Goal: Task Accomplishment & Management: Manage account settings

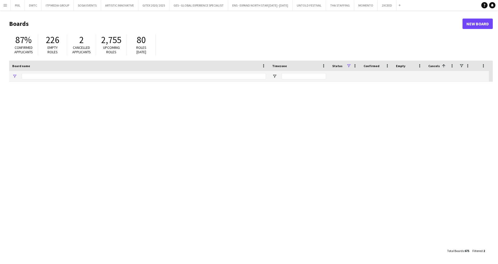
type input "***"
click at [399, 5] on app-icon "Add" at bounding box center [400, 5] width 2 height 2
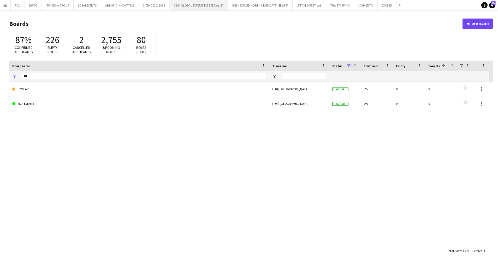
click at [185, 3] on button "GES - GLOBAL EXPERIENCE SPECIALIST Close" at bounding box center [198, 5] width 59 height 10
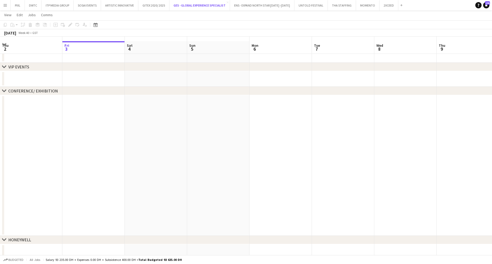
scroll to position [16, 0]
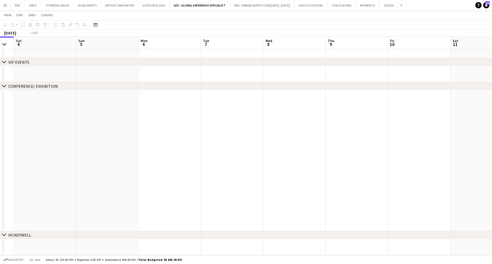
drag, startPoint x: 348, startPoint y: 121, endPoint x: 29, endPoint y: 117, distance: 319.0
click at [11, 118] on app-calendar-viewport "Tue 30 Wed 1 Thu 2 Fri 3 Sat 4 Sun 5 Mon 6 Tue 7 Wed 8 Thu 9 Fri 10 Sat 11 Sun …" at bounding box center [246, 129] width 492 height 251
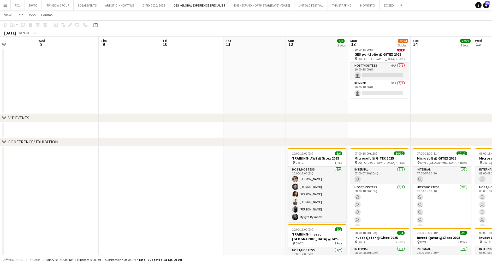
drag, startPoint x: 279, startPoint y: 120, endPoint x: 136, endPoint y: 121, distance: 143.6
click at [136, 121] on div "chevron-right VIP EVENTS" at bounding box center [246, 118] width 492 height 8
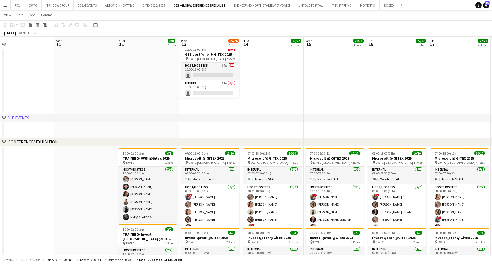
scroll to position [0, 204]
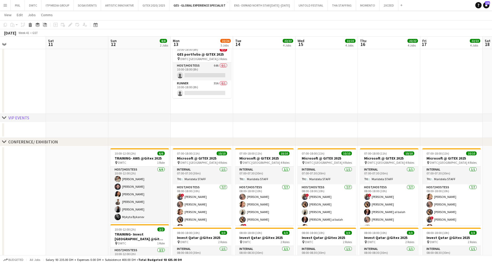
drag, startPoint x: 260, startPoint y: 190, endPoint x: 82, endPoint y: 179, distance: 177.8
click at [82, 179] on app-calendar-viewport "Tue 7 Wed 8 Thu 9 Fri 10 Sat 11 Sun 12 8/8 2 Jobs Mon 13 22/24 5 Jobs Tue 14 22…" at bounding box center [246, 228] width 492 height 449
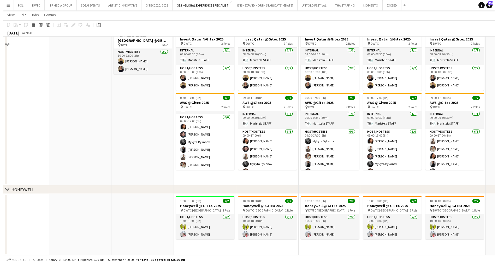
scroll to position [0, 0]
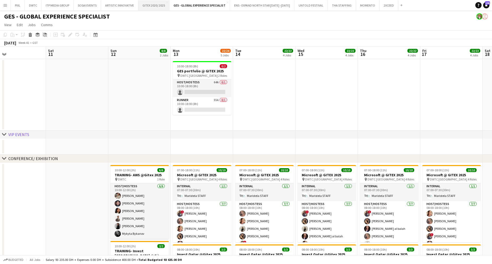
click at [156, 4] on button "GITEX 2020/ 2025 Close" at bounding box center [153, 5] width 31 height 10
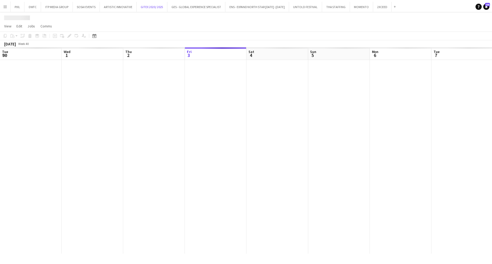
scroll to position [0, 125]
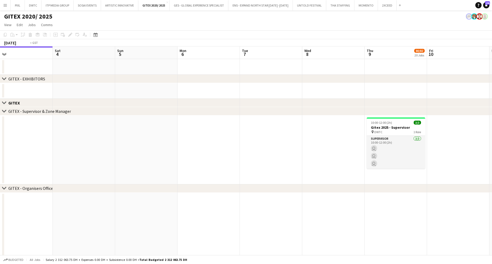
drag, startPoint x: 334, startPoint y: 160, endPoint x: 76, endPoint y: 154, distance: 258.0
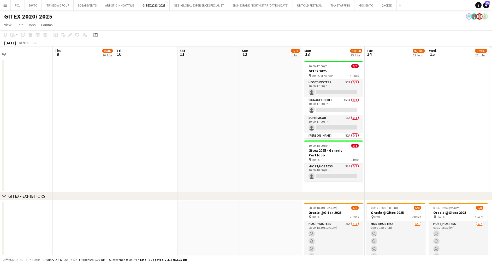
scroll to position [0, 154]
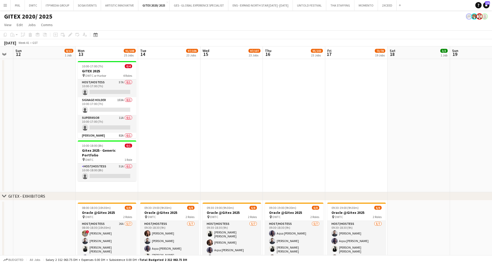
drag, startPoint x: 313, startPoint y: 131, endPoint x: 59, endPoint y: 129, distance: 253.7
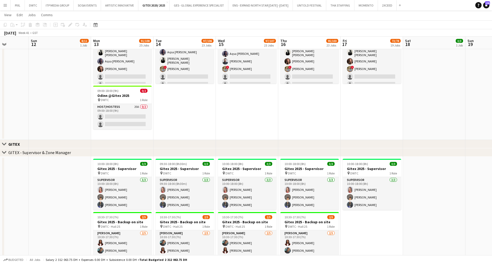
scroll to position [157, 0]
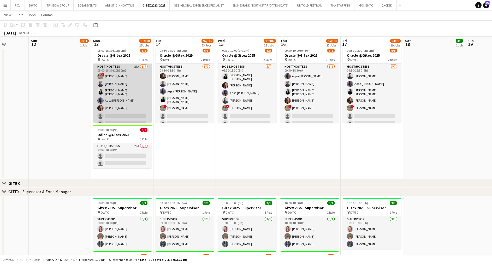
click at [127, 88] on app-card-role "Host/Hostess 26A 5/7 08:00-18:30 (10h30m) ! Hussain Almeshal Amine Chaoui Ana M…" at bounding box center [122, 96] width 58 height 65
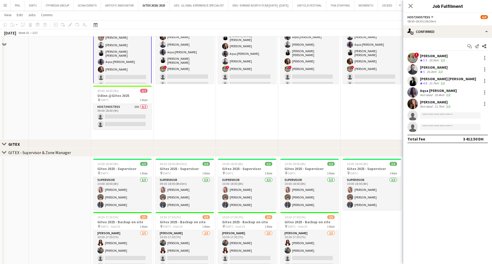
scroll to position [117, 0]
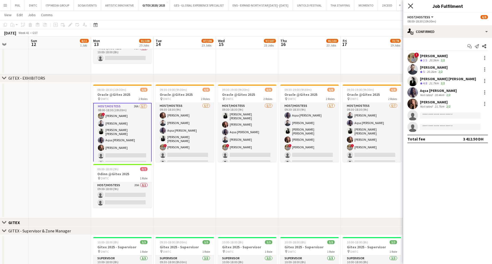
click at [411, 4] on icon "Close pop-in" at bounding box center [410, 5] width 5 height 5
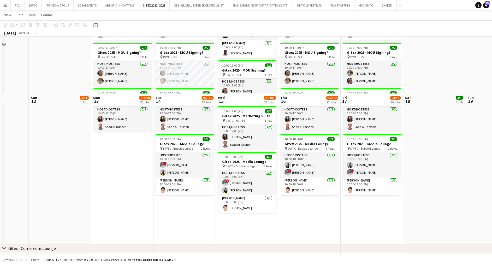
scroll to position [1488, 0]
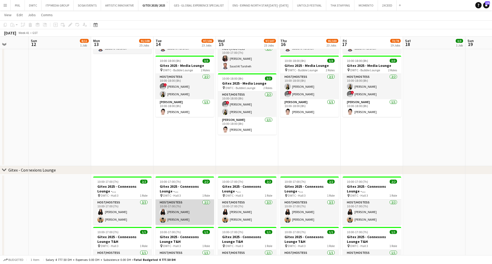
click at [175, 218] on app-card-role "Host/Hostess 2/2 10:00-17:00 (7h) Zara Aamir Lorenzo Cipriani" at bounding box center [185, 211] width 58 height 25
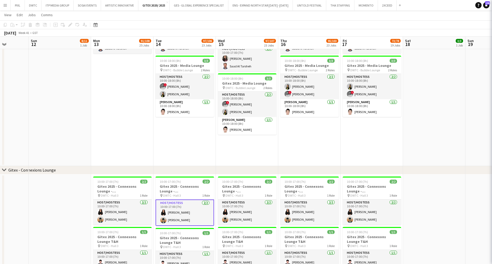
scroll to position [22, 0]
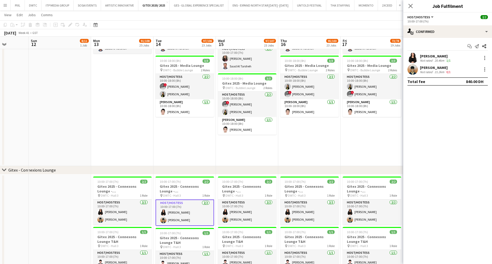
click at [426, 67] on div "Lorenzo Cipriani" at bounding box center [436, 67] width 32 height 5
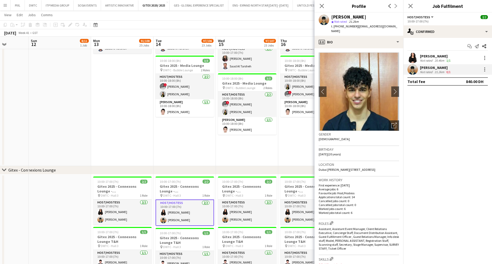
drag, startPoint x: 367, startPoint y: 15, endPoint x: 329, endPoint y: 16, distance: 38.1
click at [329, 16] on div "Lorenzo Cipriani star Not rated 21.2km t. +971557798400 | lorenzocipriani262@gm…" at bounding box center [359, 24] width 89 height 23
copy div "Lorenzo Cipriani"
drag, startPoint x: 411, startPoint y: 5, endPoint x: 399, endPoint y: 11, distance: 12.9
click at [411, 6] on icon at bounding box center [411, 6] width 4 height 4
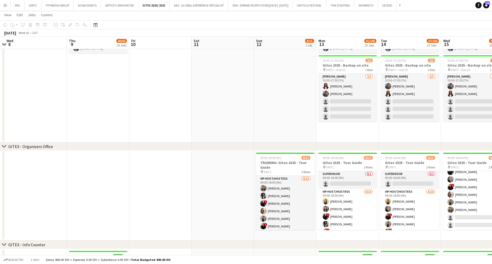
scroll to position [0, 120]
drag, startPoint x: 59, startPoint y: 105, endPoint x: 285, endPoint y: 109, distance: 225.8
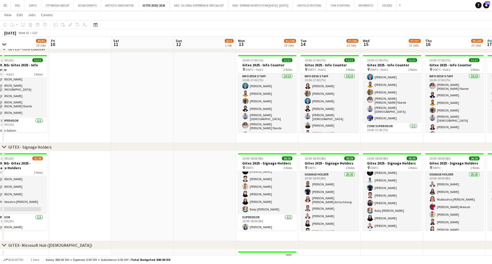
scroll to position [0, 157]
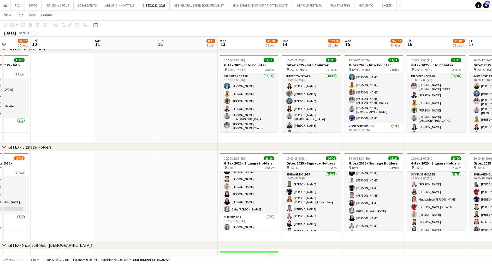
drag, startPoint x: 280, startPoint y: 185, endPoint x: 181, endPoint y: 186, distance: 98.9
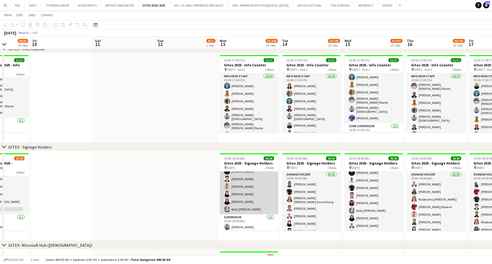
click at [253, 181] on app-card-role "Signage Holder 25/25 10:00-18:00 (8h) David Enekwechi Perpetua Abah Ntewah Ayaz…" at bounding box center [249, 113] width 58 height 201
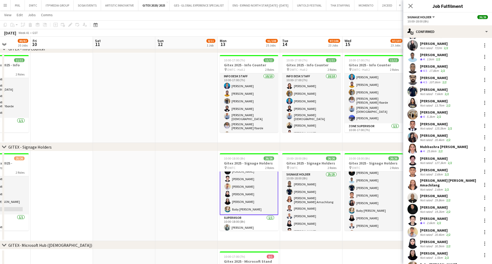
scroll to position [78, 0]
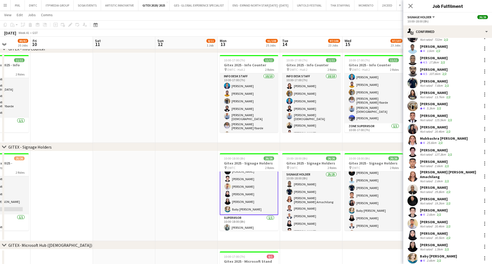
click at [433, 208] on div "Bryan Gabriel Nucom" at bounding box center [434, 210] width 28 height 5
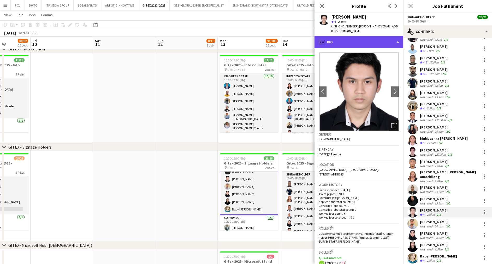
click at [366, 36] on div "profile Bio" at bounding box center [359, 42] width 89 height 13
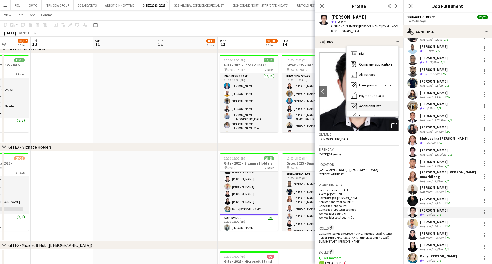
click at [378, 104] on span "Additional info" at bounding box center [370, 106] width 22 height 5
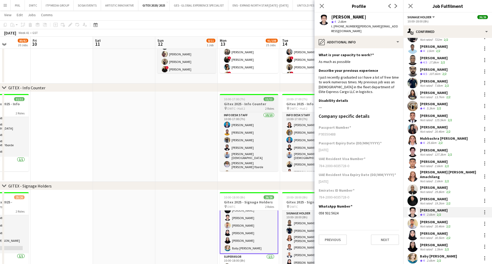
scroll to position [509, 0]
click at [410, 4] on icon "Close pop-in" at bounding box center [410, 5] width 5 height 5
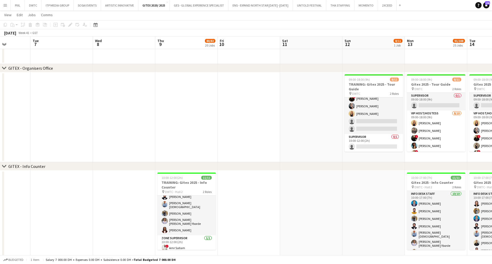
scroll to position [0, 187]
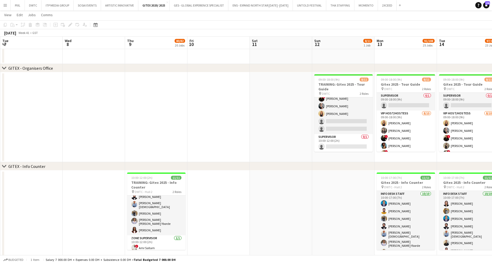
drag, startPoint x: 152, startPoint y: 128, endPoint x: 252, endPoint y: 128, distance: 99.2
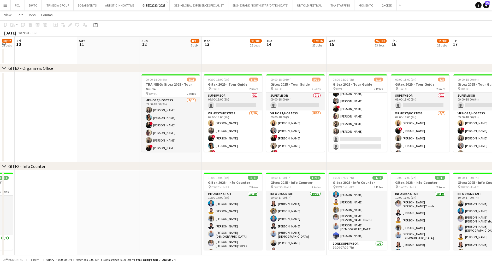
scroll to position [0, 202]
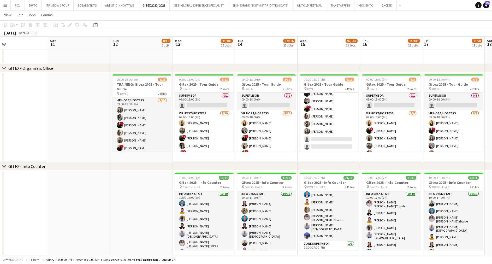
drag, startPoint x: 352, startPoint y: 116, endPoint x: 150, endPoint y: 120, distance: 201.5
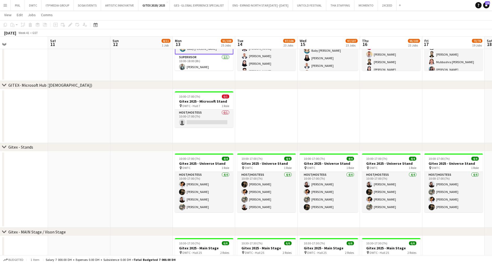
scroll to position [744, 0]
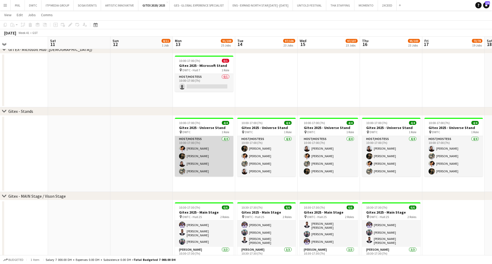
click at [202, 156] on app-card-role "Host/Hostess 4/4 10:00-17:00 (7h) Cynthia Stanley Ruth Jasmine Requeza Karina S…" at bounding box center [204, 156] width 58 height 40
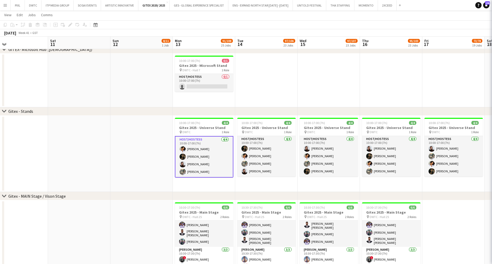
scroll to position [158, 0]
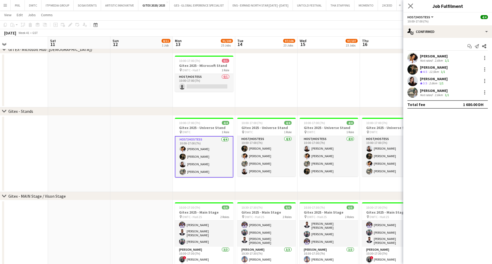
click at [409, 2] on app-icon "Close pop-in" at bounding box center [411, 6] width 8 height 8
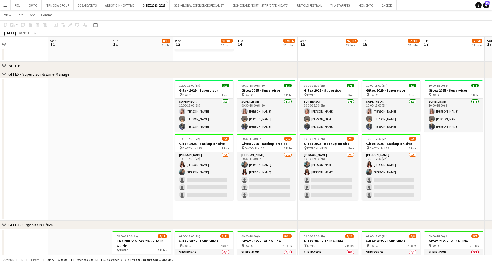
scroll to position [0, 161]
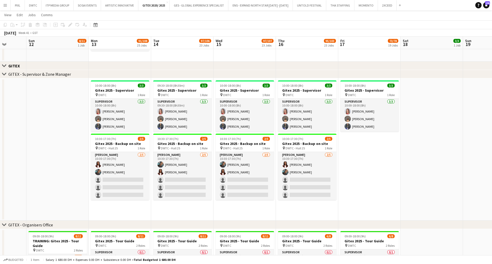
drag, startPoint x: 161, startPoint y: 132, endPoint x: 77, endPoint y: 133, distance: 84.1
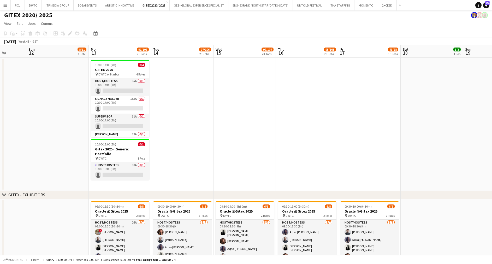
scroll to position [0, 0]
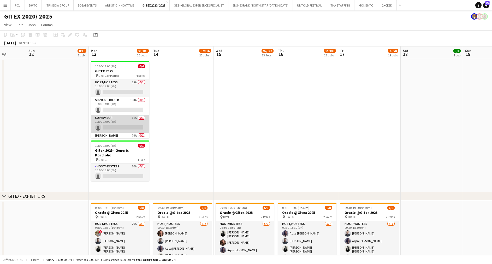
click at [122, 126] on app-card-role "Supervisor 11A 0/1 10:00-17:00 (7h) single-neutral-actions" at bounding box center [120, 124] width 58 height 18
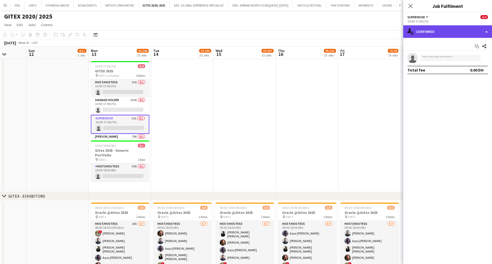
click at [440, 31] on div "single-neutral-actions-check-2 Confirmed" at bounding box center [447, 31] width 89 height 13
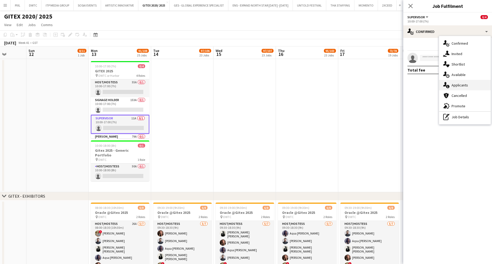
click at [465, 84] on span "Applicants" at bounding box center [460, 85] width 16 height 5
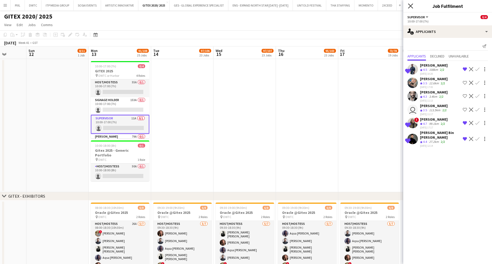
click at [412, 5] on icon at bounding box center [410, 5] width 5 height 5
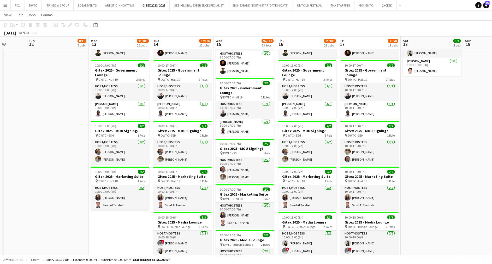
scroll to position [1370, 0]
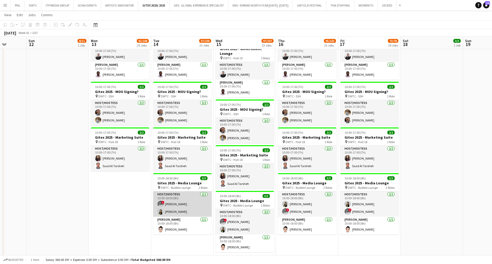
click at [180, 207] on app-card-role "Host/Hostess 2/2 10:00-18:00 (8h) ! Nour Kalaji Dana Maharmeh" at bounding box center [182, 203] width 58 height 25
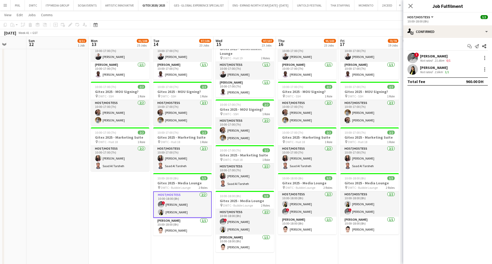
click at [430, 55] on div "Nour Kalaji" at bounding box center [436, 56] width 32 height 5
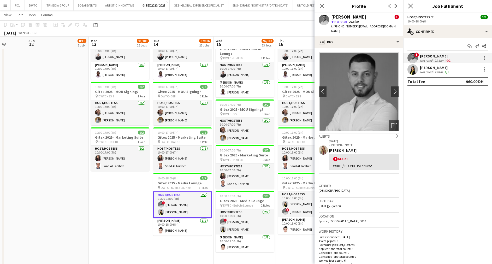
click at [411, 3] on icon "Close pop-in" at bounding box center [410, 5] width 5 height 5
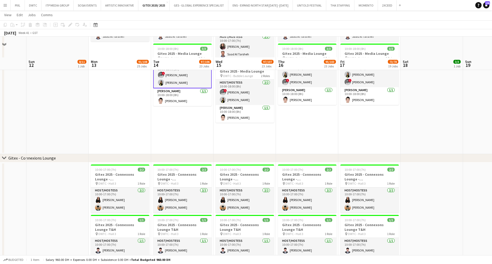
scroll to position [1527, 0]
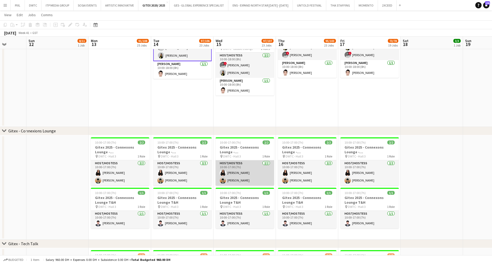
click at [242, 171] on app-card-role "Host/Hostess 2/2 10:00-17:00 (7h) Zara Aamir Lorenzo Cipriani" at bounding box center [245, 172] width 58 height 25
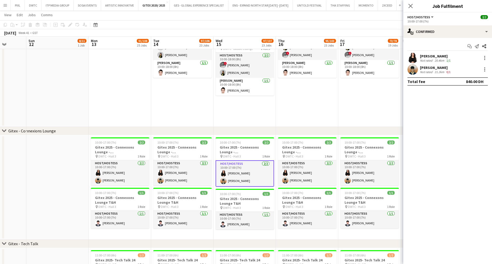
click at [427, 68] on div "Lorenzo Cipriani" at bounding box center [436, 67] width 32 height 5
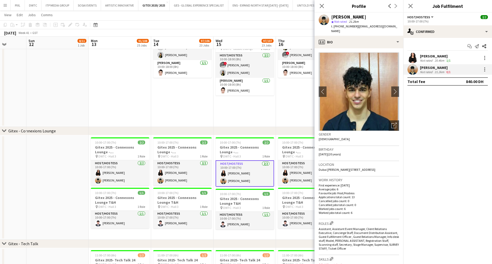
click at [425, 55] on div "Zara Aamir" at bounding box center [436, 56] width 32 height 5
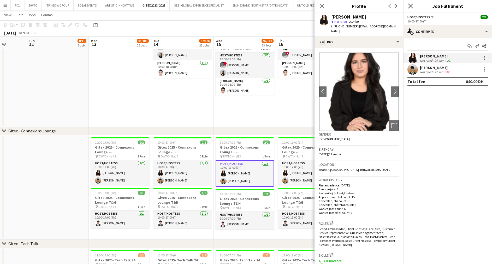
click at [411, 6] on icon "Close pop-in" at bounding box center [410, 5] width 5 height 5
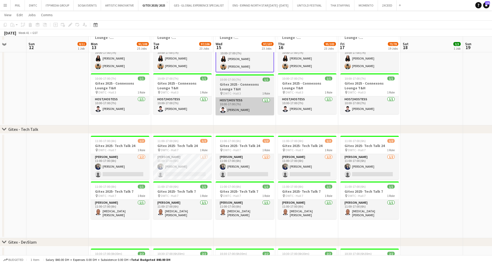
scroll to position [1644, 0]
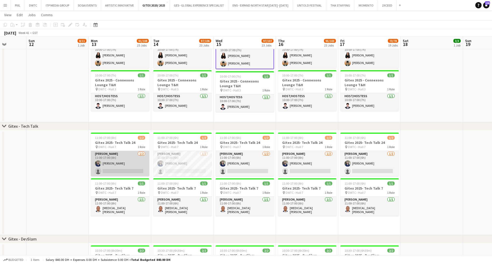
click at [125, 159] on app-card-role "Usher 1/2 11:00-17:00 (6h) Gladys Gonzalez single-neutral-actions" at bounding box center [120, 163] width 58 height 25
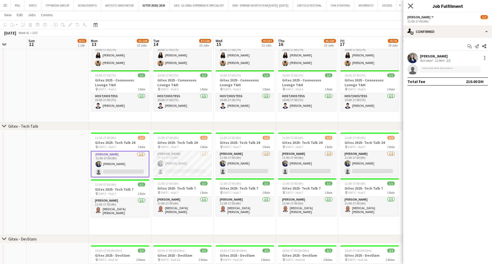
click at [410, 5] on icon at bounding box center [410, 5] width 5 height 5
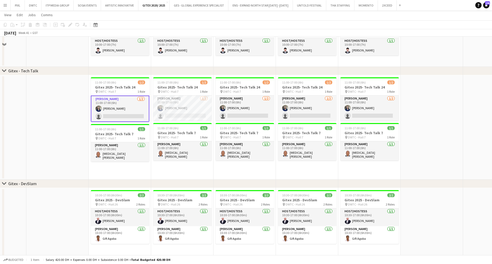
scroll to position [1723, 0]
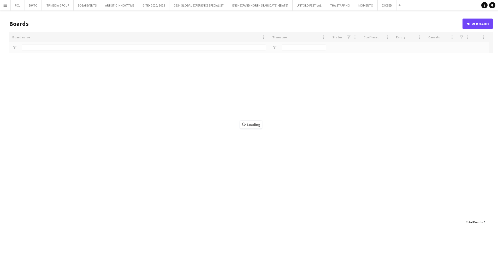
type input "***"
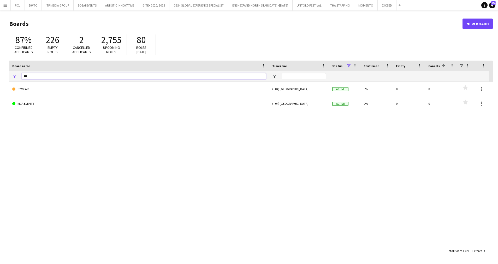
drag, startPoint x: 40, startPoint y: 75, endPoint x: -1, endPoint y: 74, distance: 41.0
click at [0, 74] on html "Menu Boards Boards Boards All jobs Status Workforce Workforce My Workforce Recr…" at bounding box center [249, 132] width 498 height 264
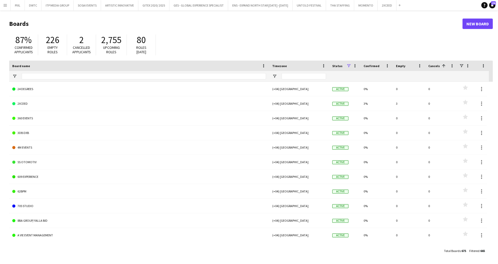
click at [4, 4] on app-icon "Menu" at bounding box center [5, 5] width 4 height 4
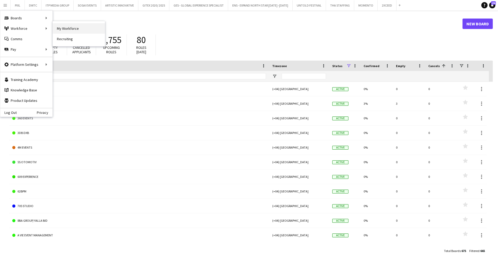
click at [75, 28] on link "My Workforce" at bounding box center [79, 28] width 52 height 10
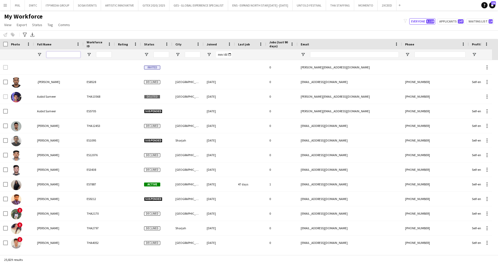
click at [62, 53] on input "Full Name Filter Input" at bounding box center [63, 54] width 34 height 6
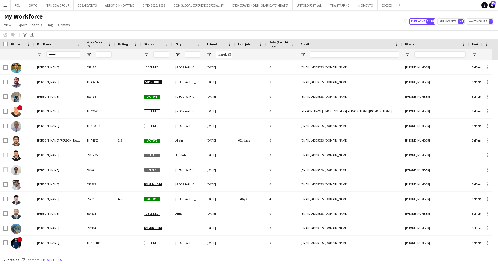
click at [75, 23] on div "My Workforce View Views Default view New view Update view Delete view Edit name…" at bounding box center [249, 22] width 498 height 18
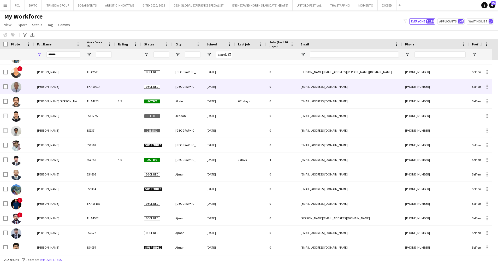
scroll to position [78, 0]
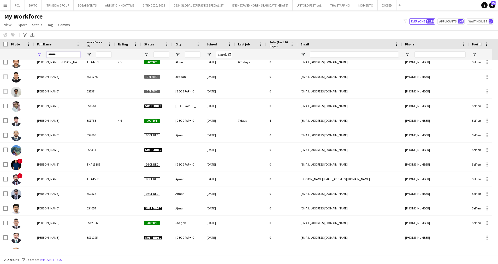
click at [61, 54] on input "******" at bounding box center [63, 54] width 34 height 6
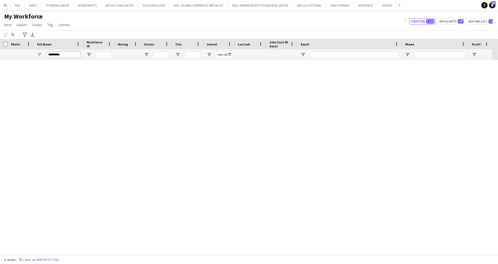
scroll to position [0, 0]
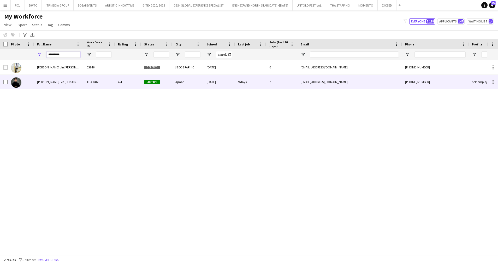
type input "*********"
click at [75, 81] on div "Hassan Bin Rashid Ahmed" at bounding box center [59, 82] width 50 height 14
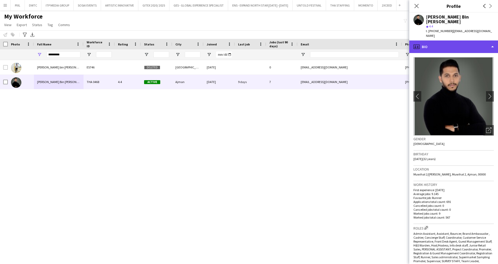
click at [437, 41] on div "profile Bio" at bounding box center [453, 46] width 89 height 13
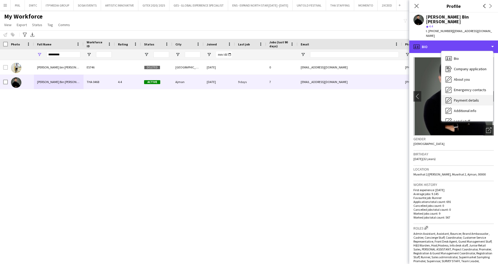
scroll to position [28, 0]
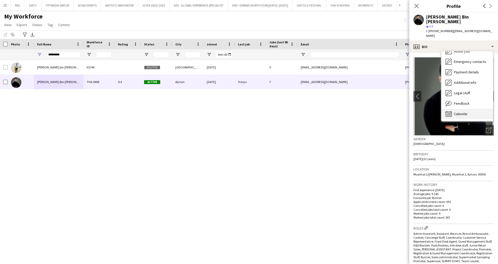
click at [462, 111] on span "Calendar" at bounding box center [461, 113] width 14 height 5
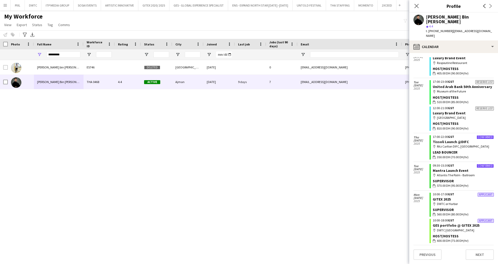
scroll to position [0, 0]
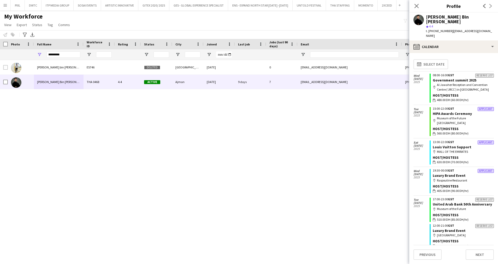
drag, startPoint x: 415, startPoint y: 7, endPoint x: 306, endPoint y: 23, distance: 110.1
click at [415, 6] on icon "Close pop-in" at bounding box center [417, 6] width 4 height 4
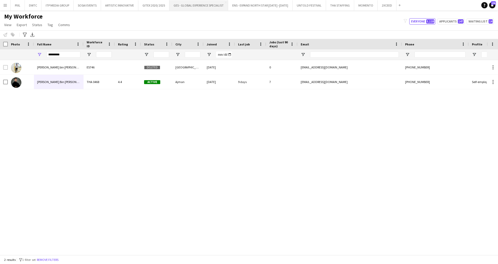
click at [202, 4] on button "GES - GLOBAL EXPERIENCE SPECIALIST Close" at bounding box center [198, 5] width 59 height 10
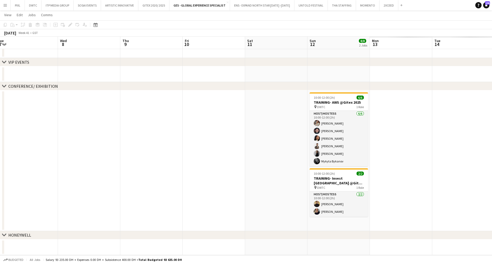
scroll to position [0, 180]
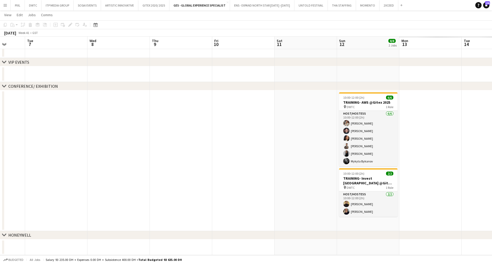
drag, startPoint x: 445, startPoint y: 152, endPoint x: 53, endPoint y: 192, distance: 394.4
click at [22, 198] on app-calendar-viewport "Sat 4 Sun 5 Mon 6 Tue 7 Wed 8 Thu 9 Fri 10 Sat 11 Sun 12 8/8 2 Jobs Mon 13 Tue …" at bounding box center [246, 129] width 492 height 251
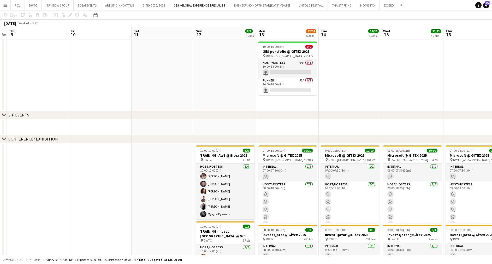
scroll to position [0, 0]
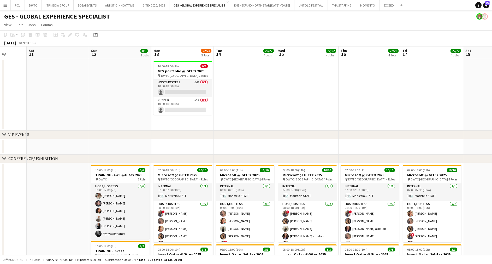
drag, startPoint x: 219, startPoint y: 98, endPoint x: 120, endPoint y: 116, distance: 101.1
click at [114, 117] on app-calendar-viewport "Wed 8 Thu 9 Fri 10 Sat 11 Sun 12 8/8 2 Jobs Mon 13 22/24 5 Jobs Tue 14 22/22 4 …" at bounding box center [246, 258] width 492 height 424
click at [182, 88] on app-card-role "Host/Hostess 64A 0/1 10:00-18:00 (8h) single-neutral-actions" at bounding box center [182, 88] width 58 height 18
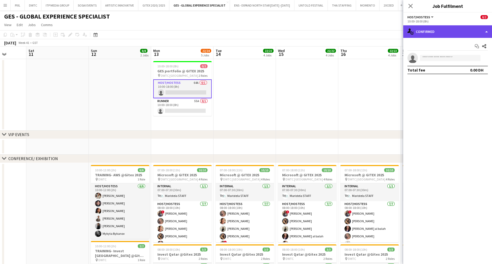
click at [433, 31] on div "single-neutral-actions-check-2 Confirmed" at bounding box center [447, 31] width 89 height 13
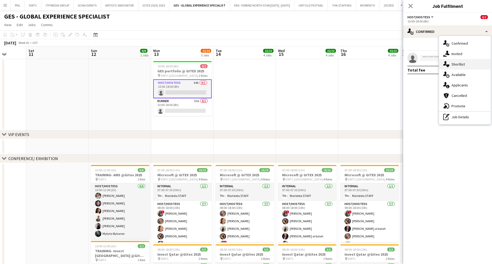
click at [461, 65] on span "Shortlist" at bounding box center [458, 64] width 13 height 5
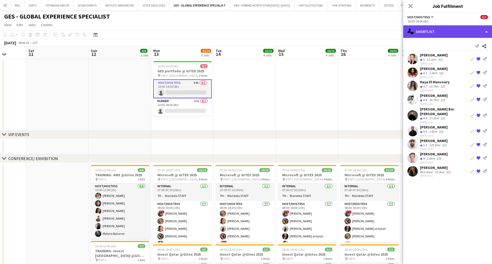
click at [433, 31] on div "single-neutral-actions-heart Shortlist" at bounding box center [447, 31] width 89 height 13
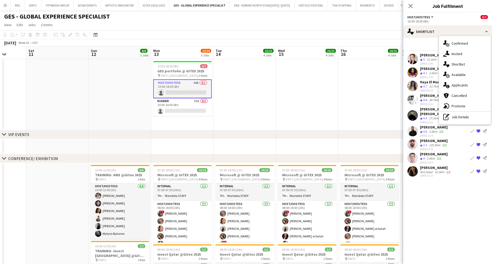
click at [461, 86] on span "Applicants" at bounding box center [460, 85] width 16 height 5
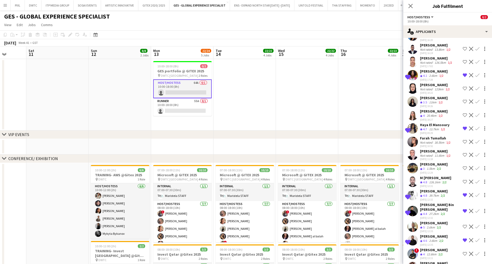
scroll to position [196, 0]
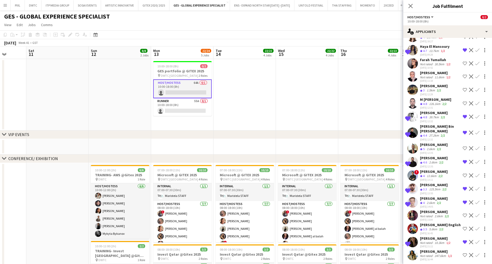
click at [463, 160] on app-icon "Remove crew from shortlist" at bounding box center [465, 162] width 4 height 4
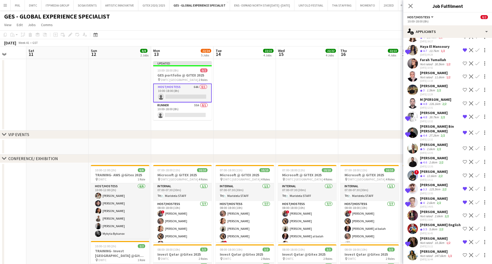
click at [469, 160] on app-icon "Decline" at bounding box center [471, 162] width 4 height 4
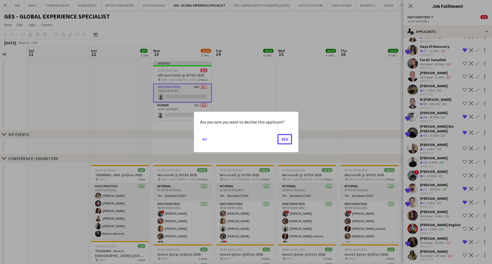
click at [288, 140] on button "Yes" at bounding box center [284, 139] width 15 height 10
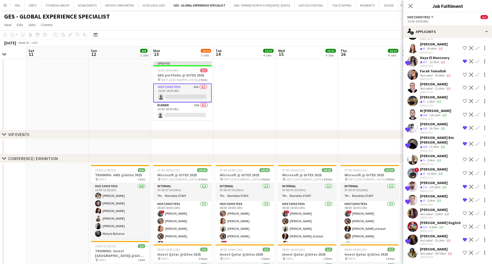
scroll to position [180, 0]
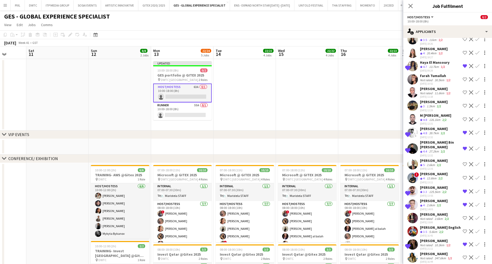
click at [469, 131] on app-icon "Decline" at bounding box center [471, 133] width 4 height 4
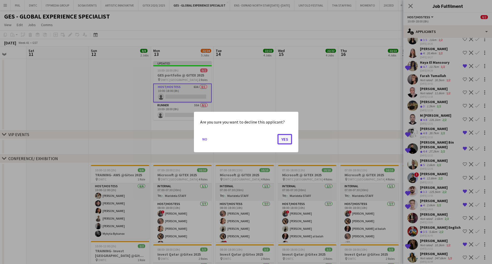
click at [284, 140] on button "Yes" at bounding box center [284, 139] width 15 height 10
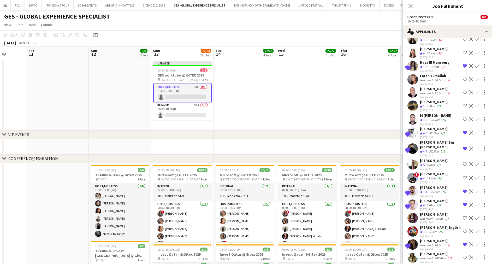
scroll to position [167, 0]
click at [410, 6] on icon at bounding box center [410, 5] width 5 height 5
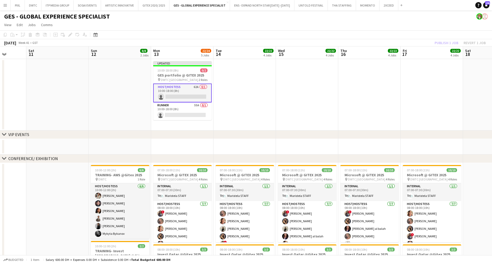
click at [446, 42] on div "Publish 1 job Revert 1 job" at bounding box center [460, 42] width 64 height 7
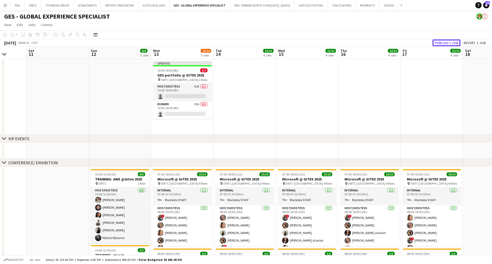
click at [446, 42] on button "Publish 1 job" at bounding box center [447, 42] width 28 height 7
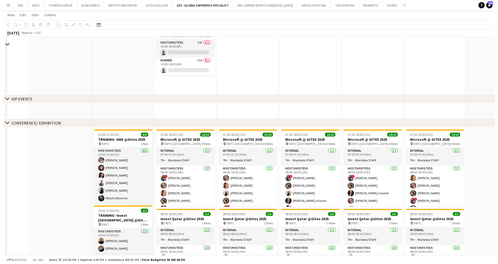
scroll to position [0, 0]
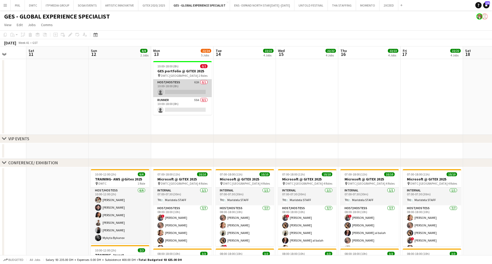
click at [182, 87] on app-card-role "Host/Hostess 62A 0/1 10:00-18:00 (8h) single-neutral-actions" at bounding box center [182, 88] width 58 height 18
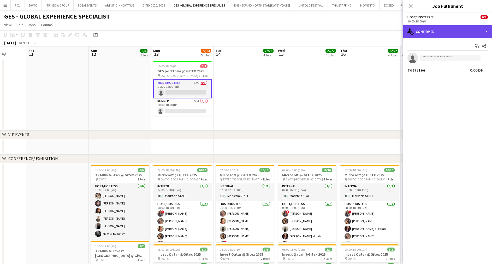
click at [434, 30] on div "single-neutral-actions-check-2 Confirmed" at bounding box center [447, 31] width 89 height 13
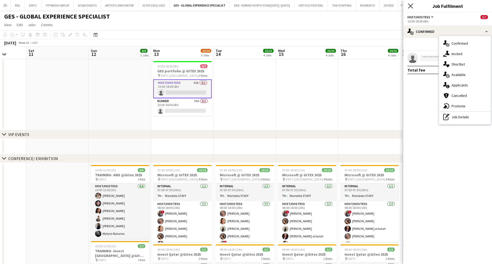
click at [412, 6] on icon "Close pop-in" at bounding box center [410, 5] width 5 height 5
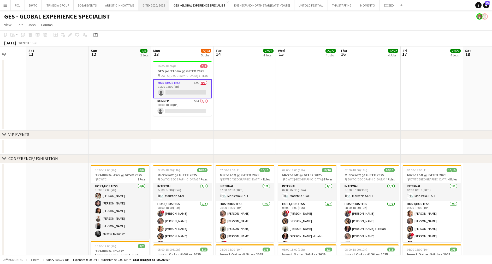
click at [150, 4] on button "GITEX 2020/ 2025 Close" at bounding box center [153, 5] width 31 height 10
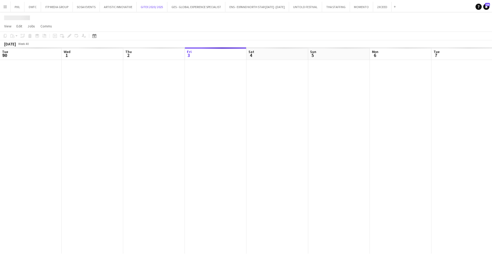
scroll to position [0, 125]
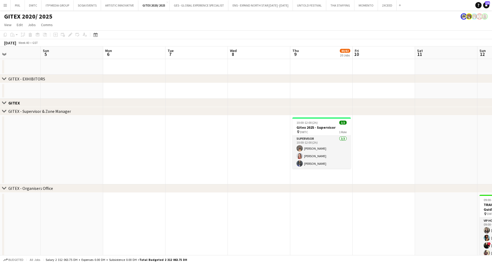
drag, startPoint x: 386, startPoint y: 139, endPoint x: 242, endPoint y: 146, distance: 144.0
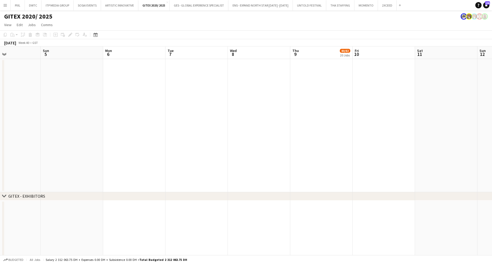
scroll to position [0, 161]
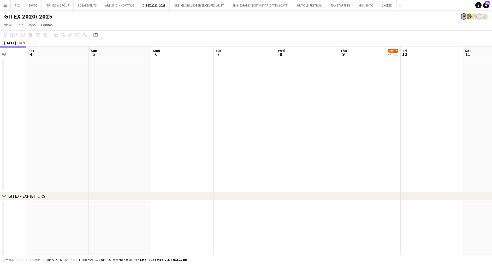
drag, startPoint x: 265, startPoint y: 137, endPoint x: 188, endPoint y: 139, distance: 76.8
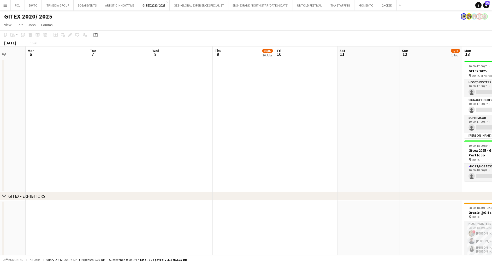
drag, startPoint x: 386, startPoint y: 119, endPoint x: 203, endPoint y: 139, distance: 184.6
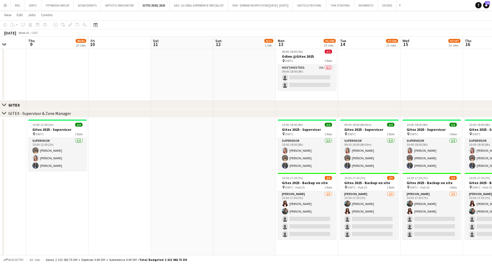
scroll to position [0, 188]
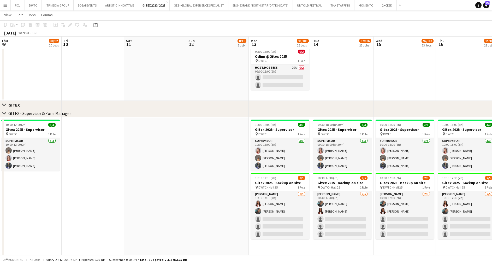
drag, startPoint x: 250, startPoint y: 154, endPoint x: 223, endPoint y: 152, distance: 27.0
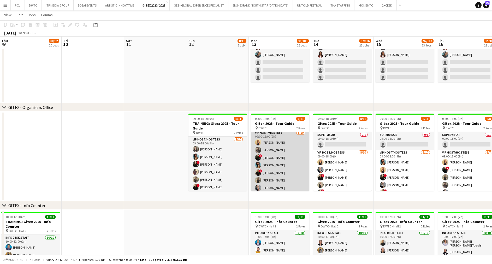
scroll to position [0, 0]
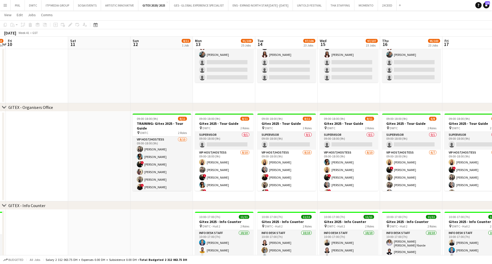
drag, startPoint x: 228, startPoint y: 81, endPoint x: 172, endPoint y: 80, distance: 56.1
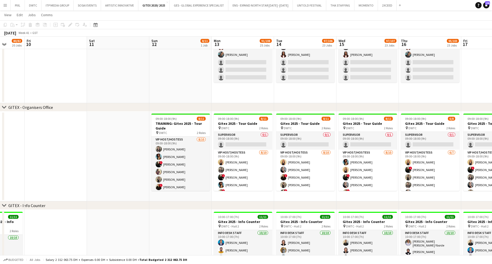
scroll to position [0, 160]
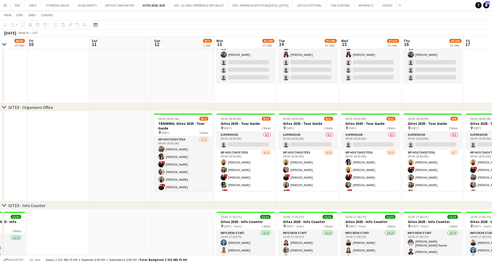
drag, startPoint x: 178, startPoint y: 80, endPoint x: 199, endPoint y: 80, distance: 21.7
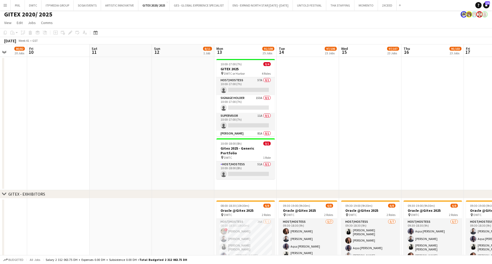
scroll to position [0, 0]
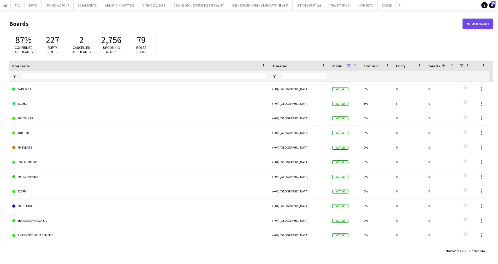
click at [3, 4] on button "Menu" at bounding box center [5, 5] width 10 height 10
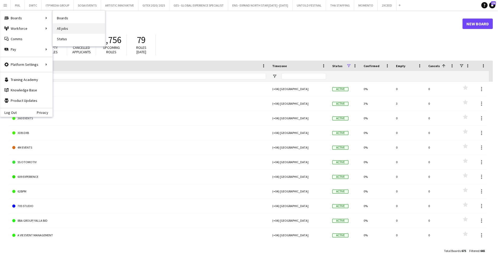
click at [87, 29] on link "All jobs" at bounding box center [79, 28] width 52 height 10
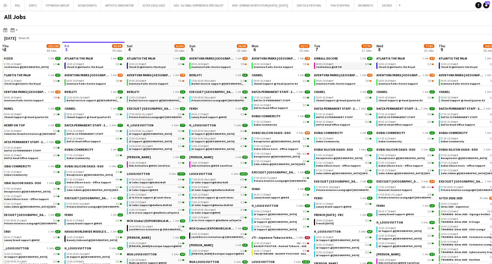
click at [329, 67] on span "Conference @SRTIP" at bounding box center [329, 66] width 26 height 3
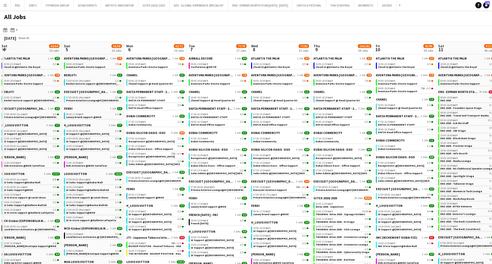
drag, startPoint x: 356, startPoint y: 96, endPoint x: 301, endPoint y: 89, distance: 55.2
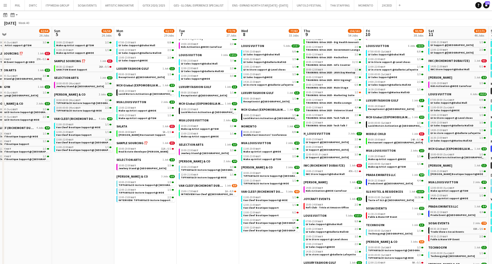
scroll to position [235, 0]
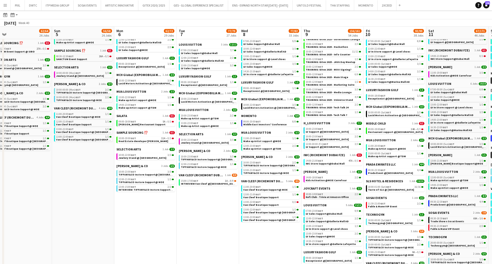
click at [329, 193] on link "10:00-14:00 GST 2/2 Kefi Club - Trivia at Amazon Office" at bounding box center [333, 195] width 55 height 6
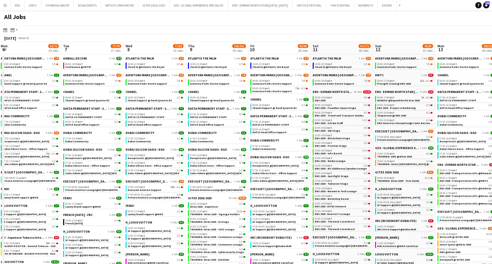
scroll to position [0, 152]
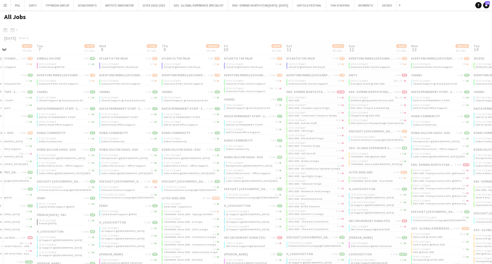
drag, startPoint x: 394, startPoint y: 167, endPoint x: 276, endPoint y: 162, distance: 117.5
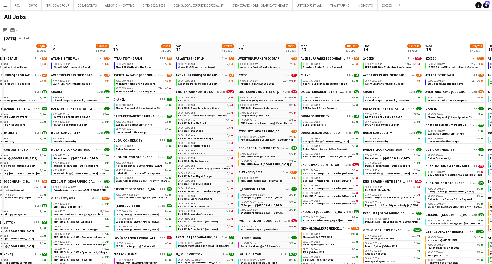
scroll to position [0, 201]
drag, startPoint x: 262, startPoint y: 115, endPoint x: 151, endPoint y: 121, distance: 110.8
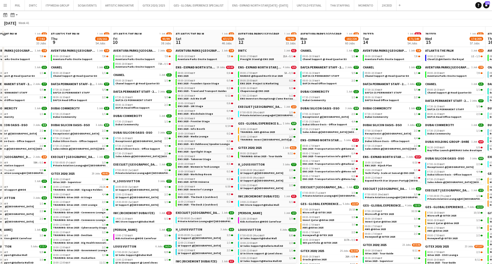
scroll to position [0, 0]
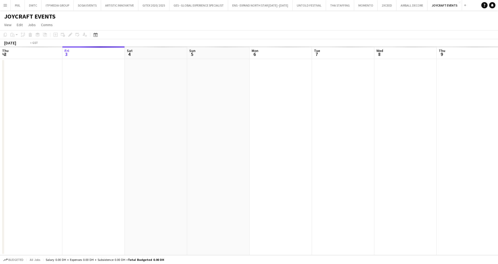
scroll to position [0, 180]
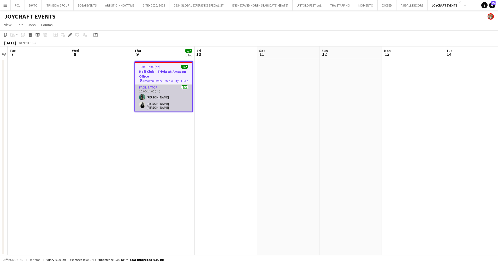
click at [165, 97] on app-card-role "Facilitator [DATE] 10:00-14:00 (4h) [PERSON_NAME] [PERSON_NAME]" at bounding box center [163, 98] width 57 height 27
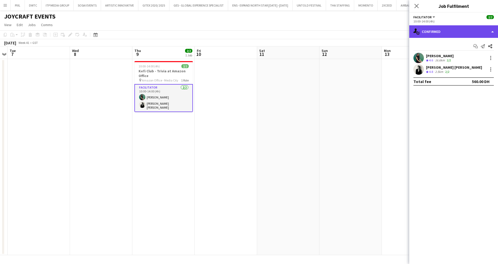
click at [470, 31] on div "single-neutral-actions-check-2 Confirmed" at bounding box center [453, 31] width 89 height 13
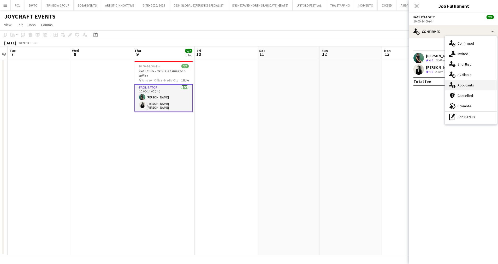
click at [466, 83] on span "Applicants" at bounding box center [466, 85] width 16 height 5
